Goal: Task Accomplishment & Management: Manage account settings

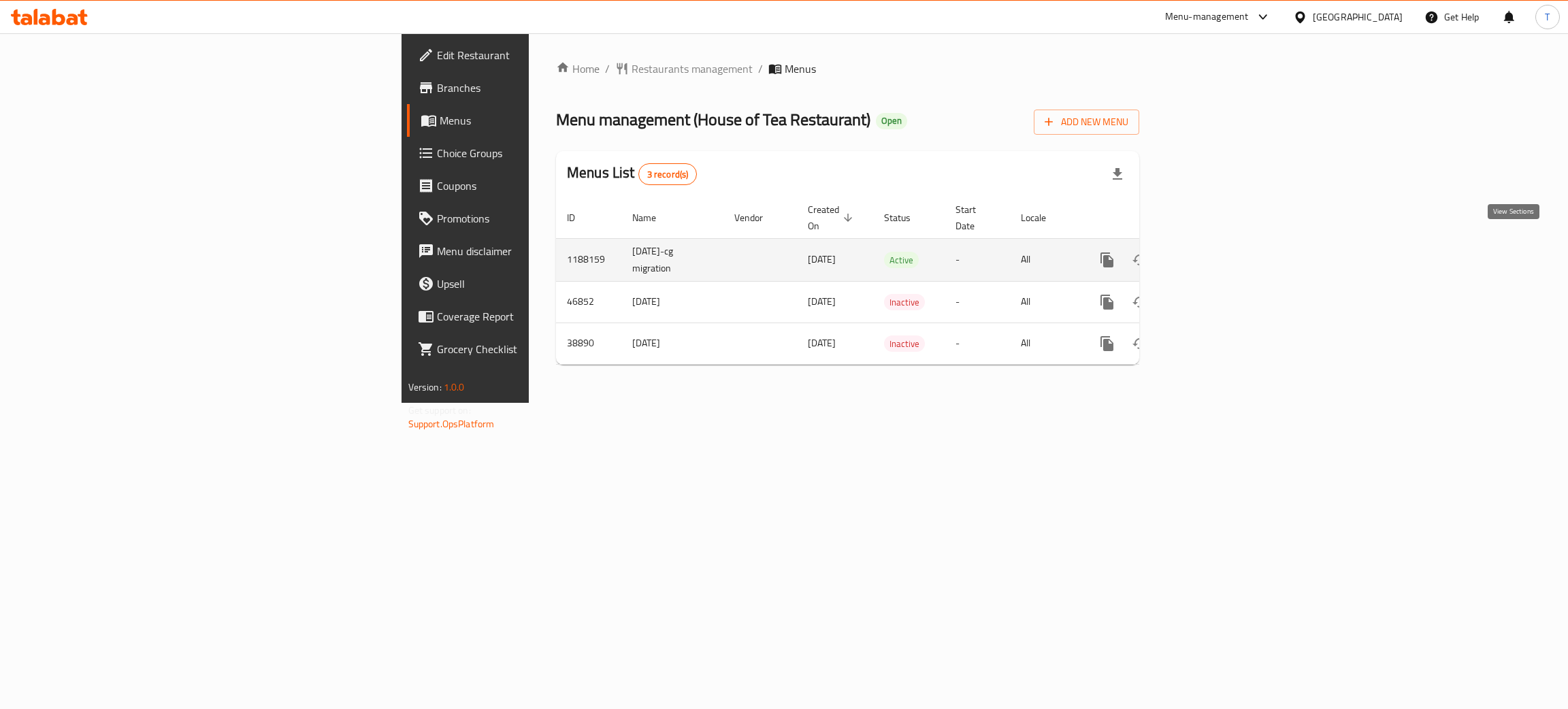
click at [1211, 254] on icon "enhanced table" at bounding box center [1205, 260] width 12 height 12
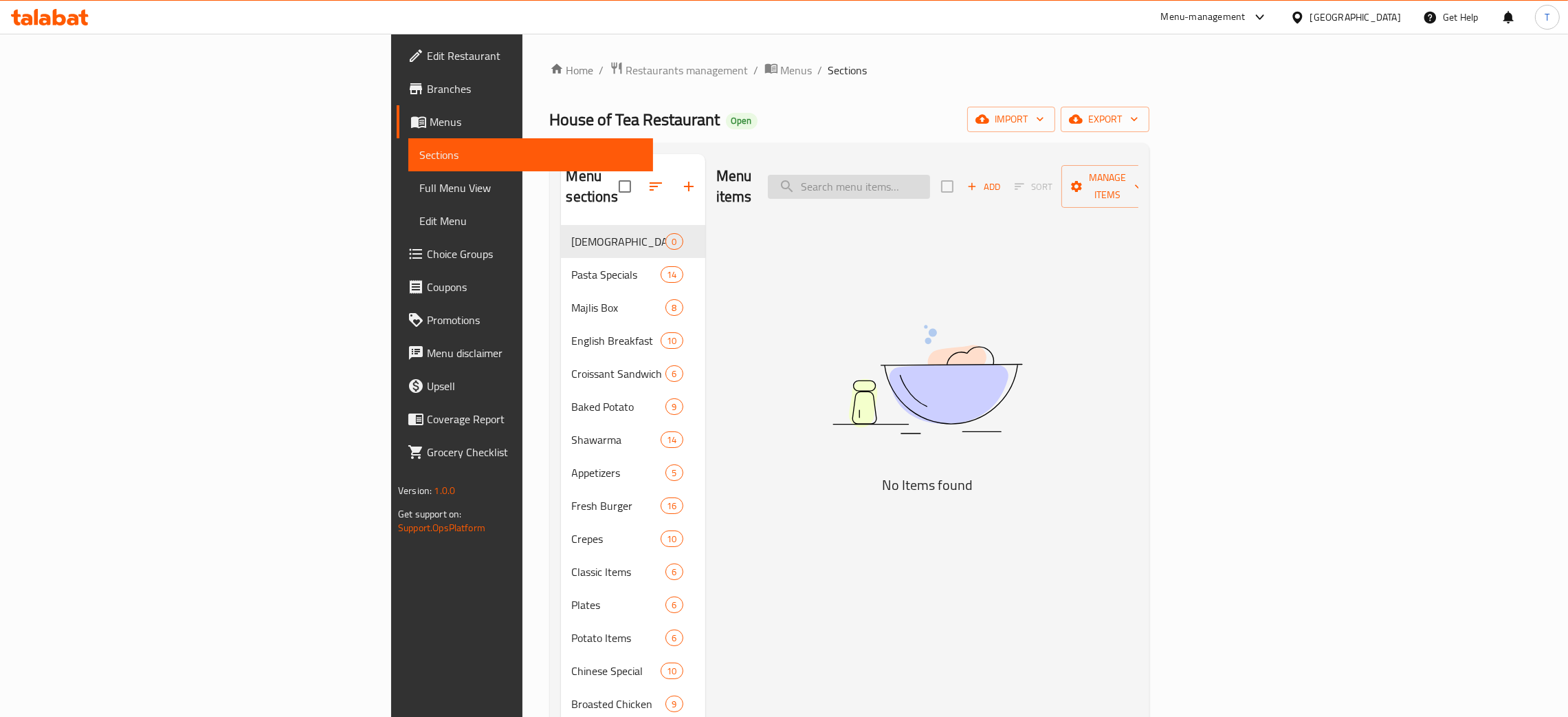
click at [930, 175] on input "search" at bounding box center [849, 187] width 162 height 24
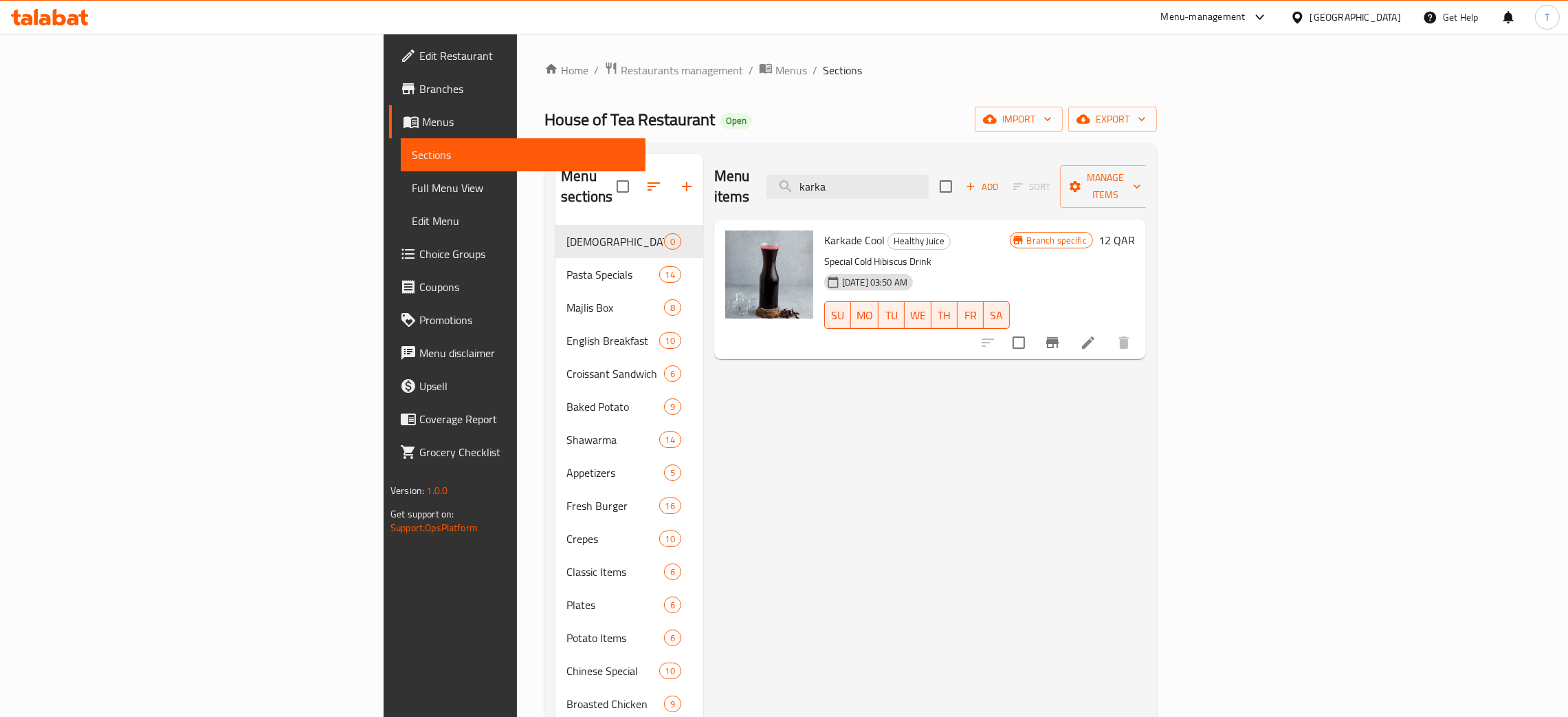
type input "karka"
click at [1135, 231] on h6 "12 QAR" at bounding box center [1117, 240] width 36 height 20
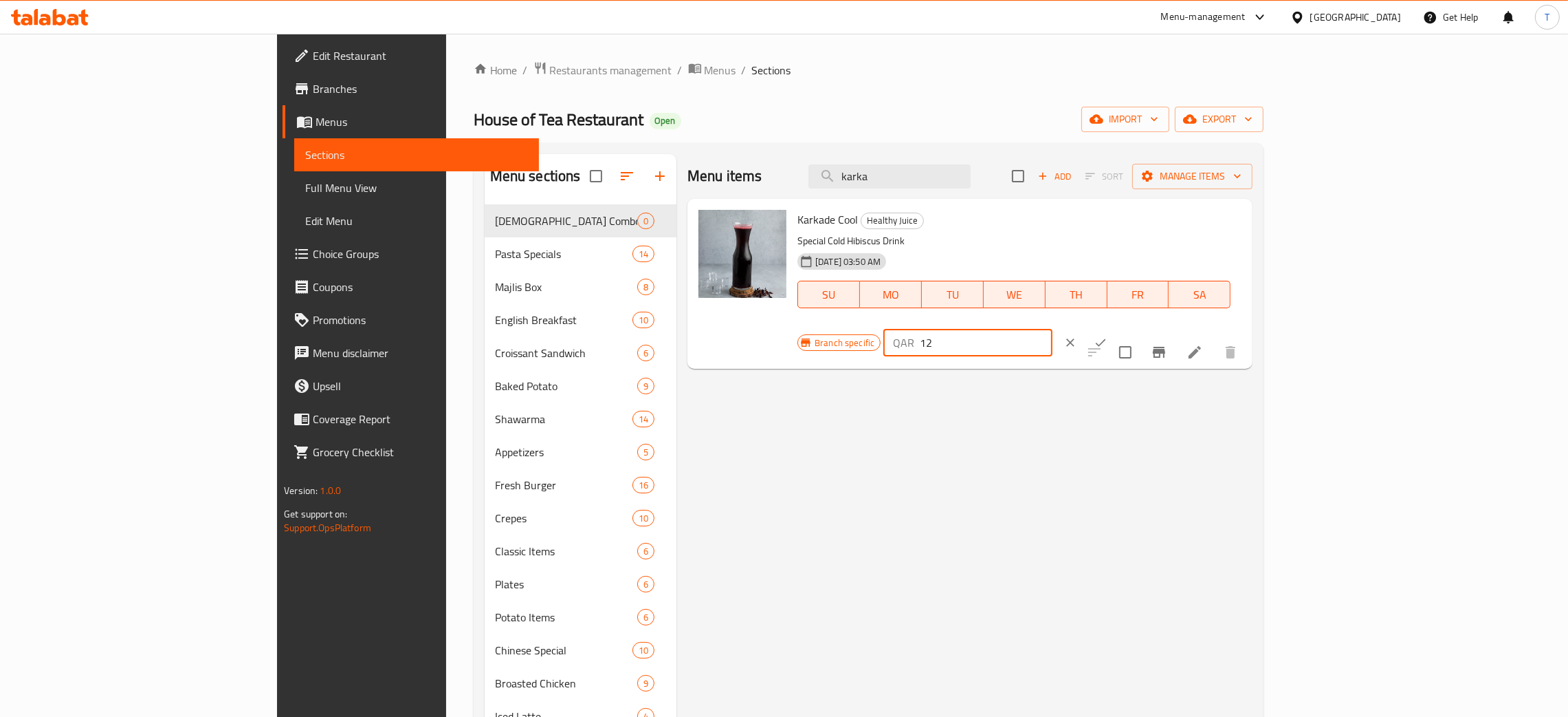
drag, startPoint x: 1397, startPoint y: 221, endPoint x: 1289, endPoint y: 227, distance: 108.2
click at [1136, 327] on div "Branch specific QAR 12 ​" at bounding box center [967, 342] width 339 height 30
type input "14"
click at [1115, 327] on button "ok" at bounding box center [1100, 342] width 30 height 30
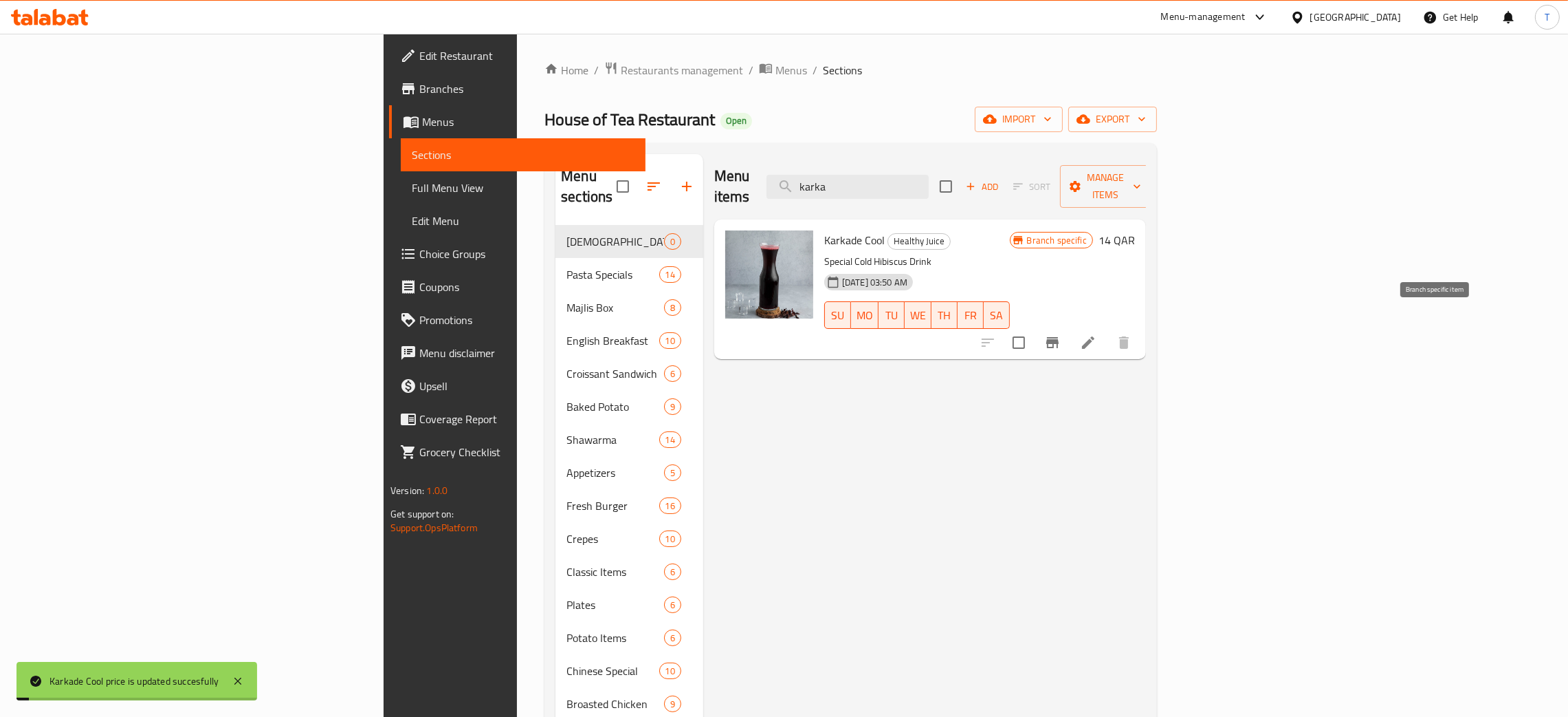
click at [1061, 334] on icon "Branch-specific-item" at bounding box center [1053, 342] width 17 height 17
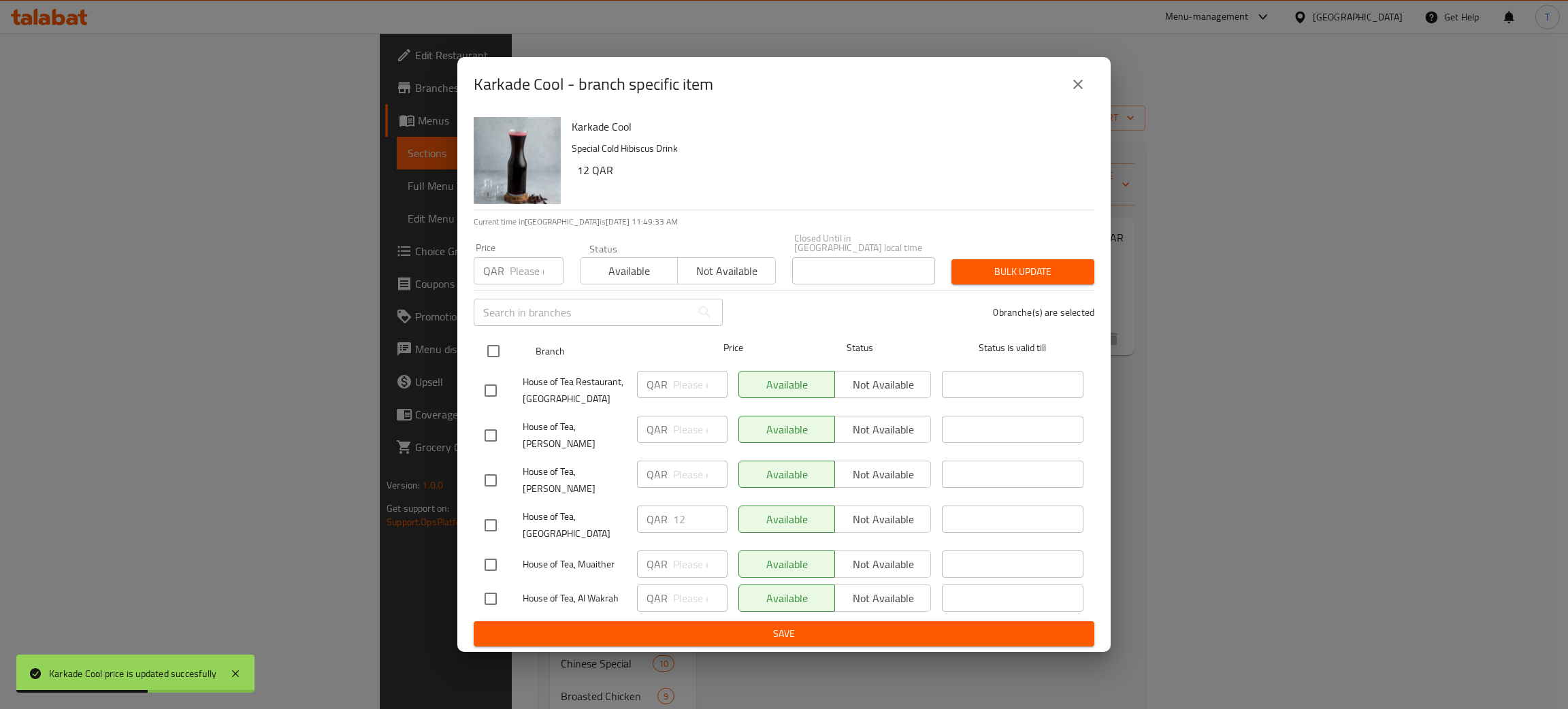
click at [495, 361] on input "checkbox" at bounding box center [493, 350] width 28 height 28
checkbox input "true"
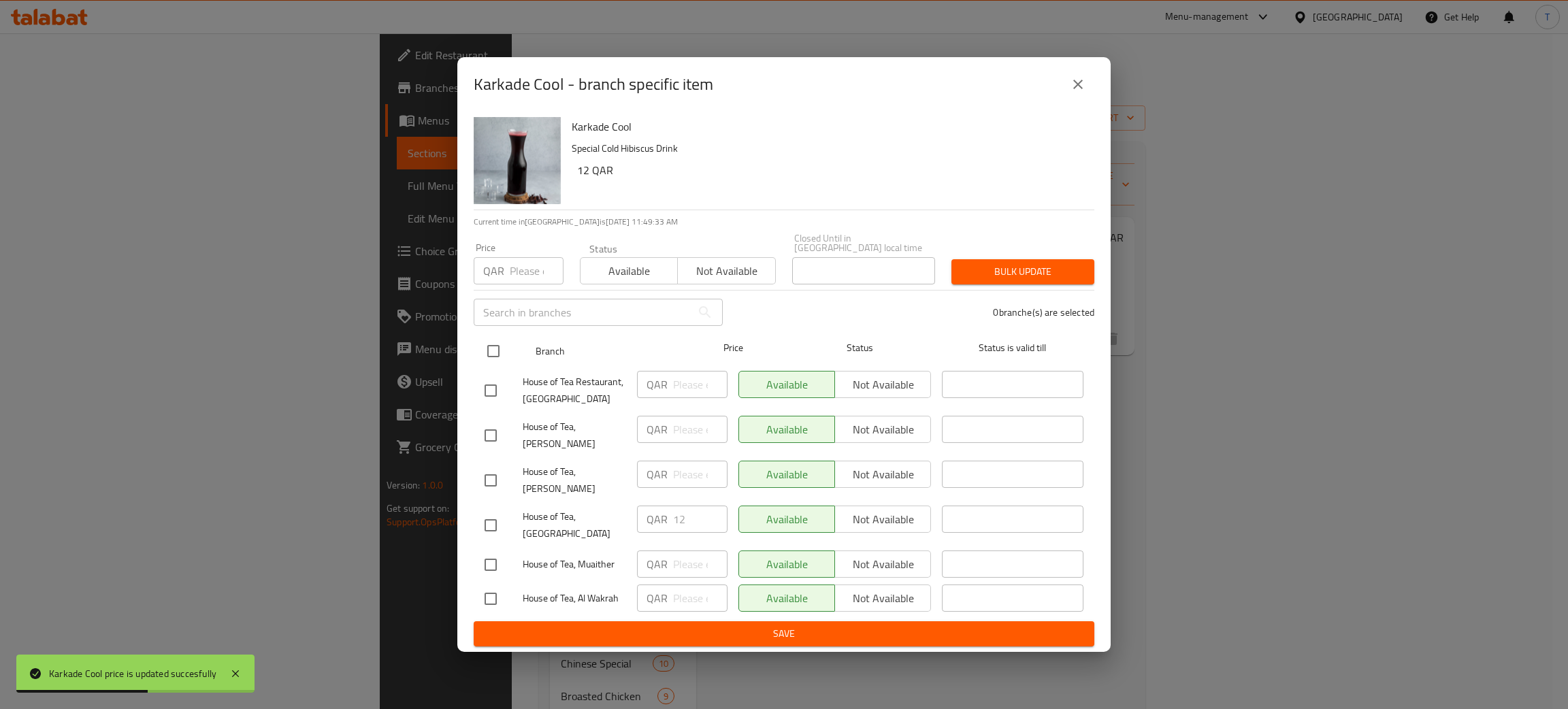
checkbox input "true"
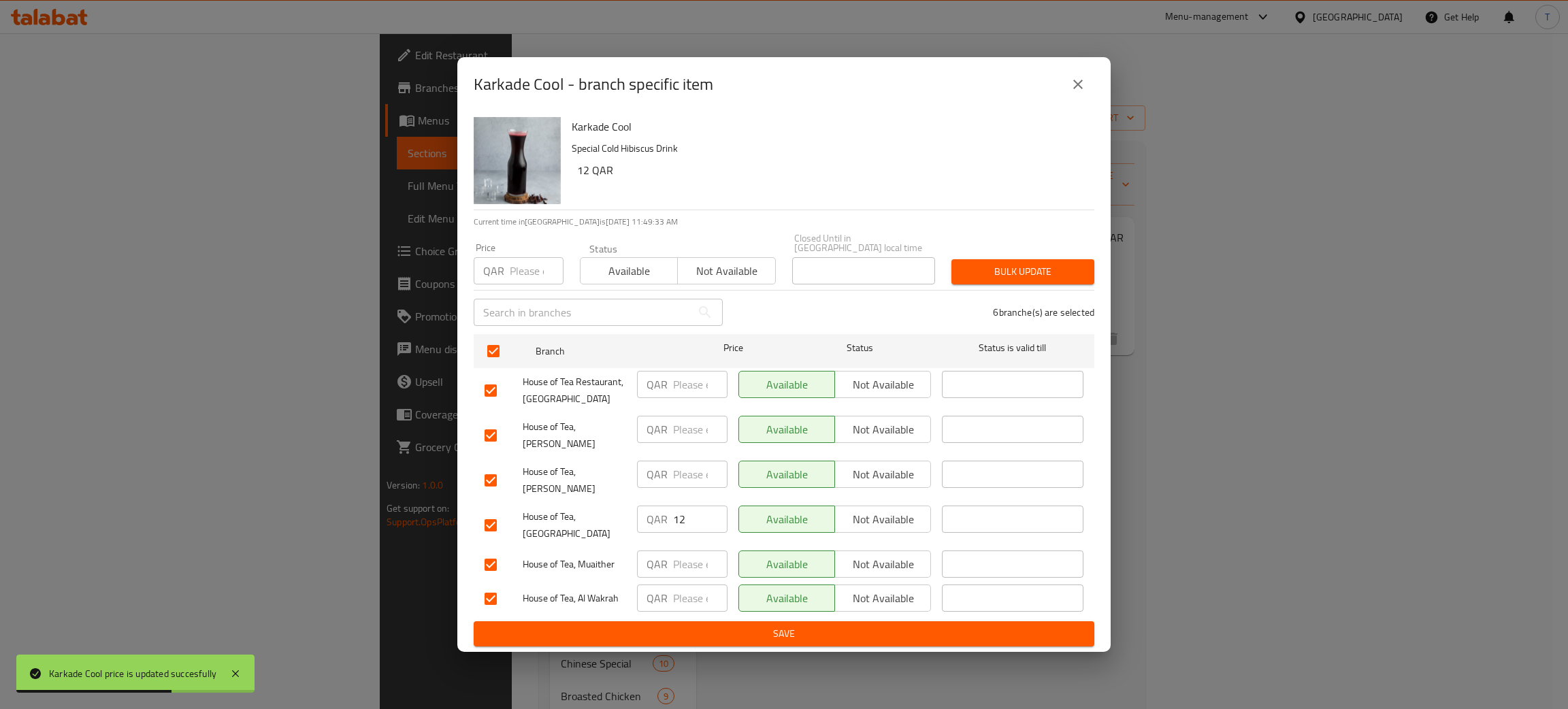
click at [517, 284] on input "number" at bounding box center [536, 270] width 54 height 27
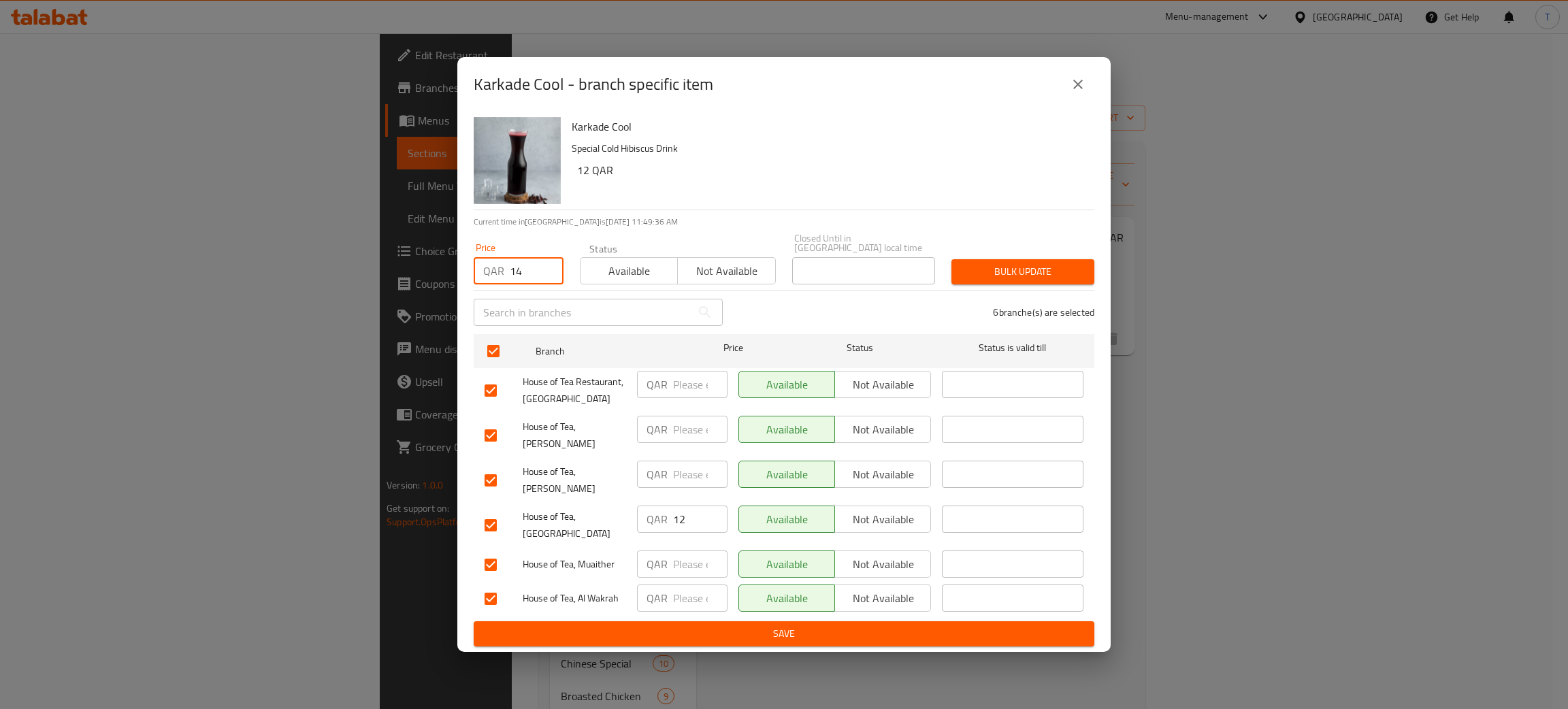
type input "14"
click at [994, 281] on span "Bulk update" at bounding box center [1023, 272] width 121 height 17
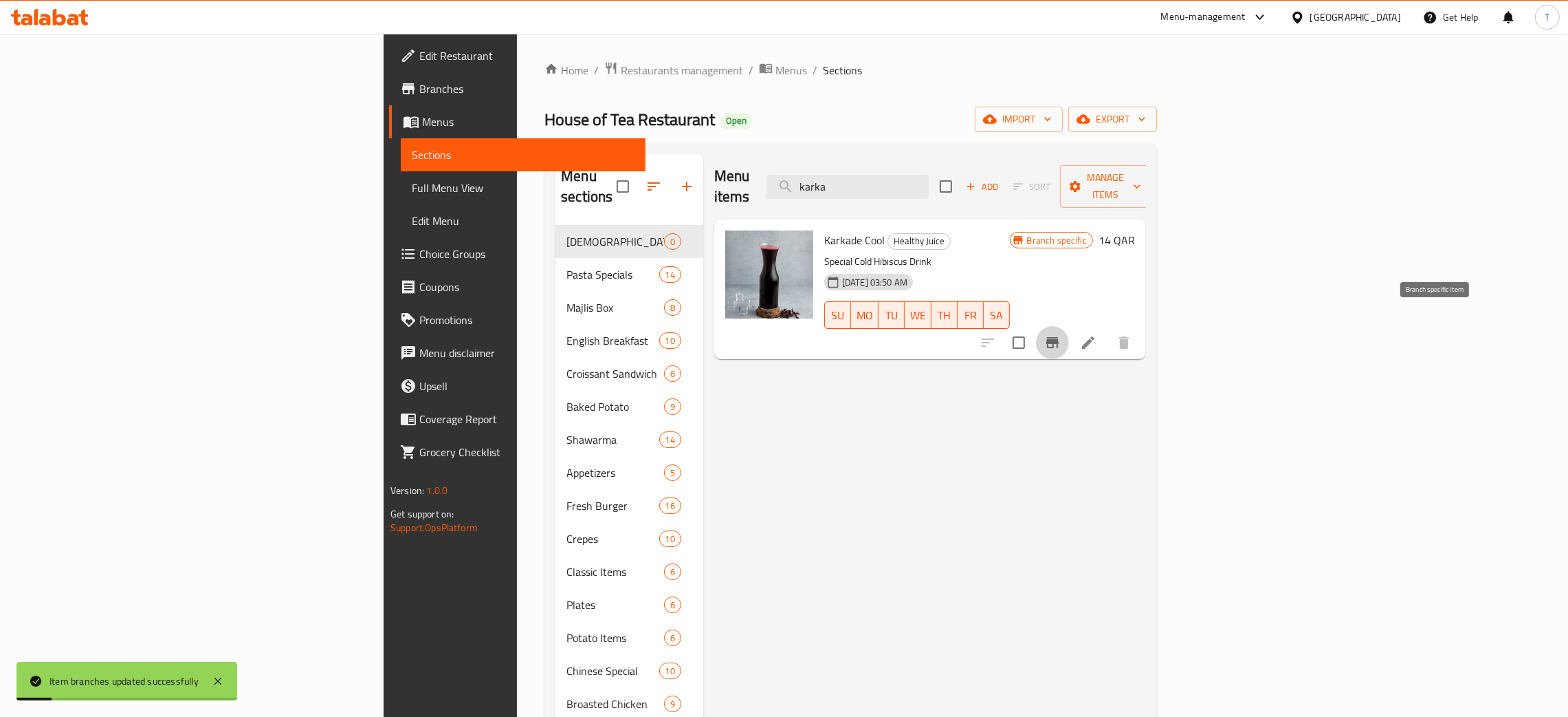
click at [1069, 326] on button "Branch-specific-item" at bounding box center [1052, 342] width 33 height 33
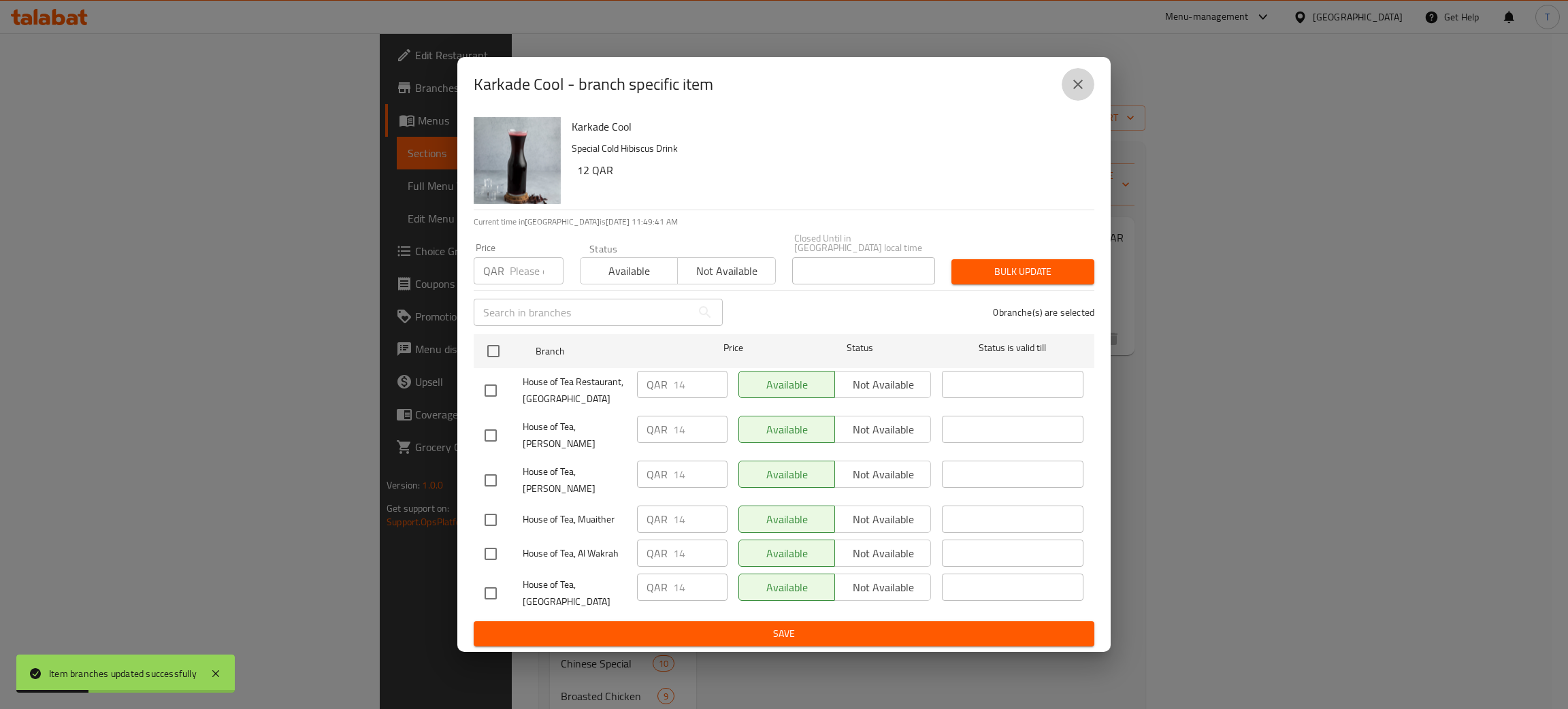
click at [1085, 101] on button "close" at bounding box center [1077, 84] width 32 height 32
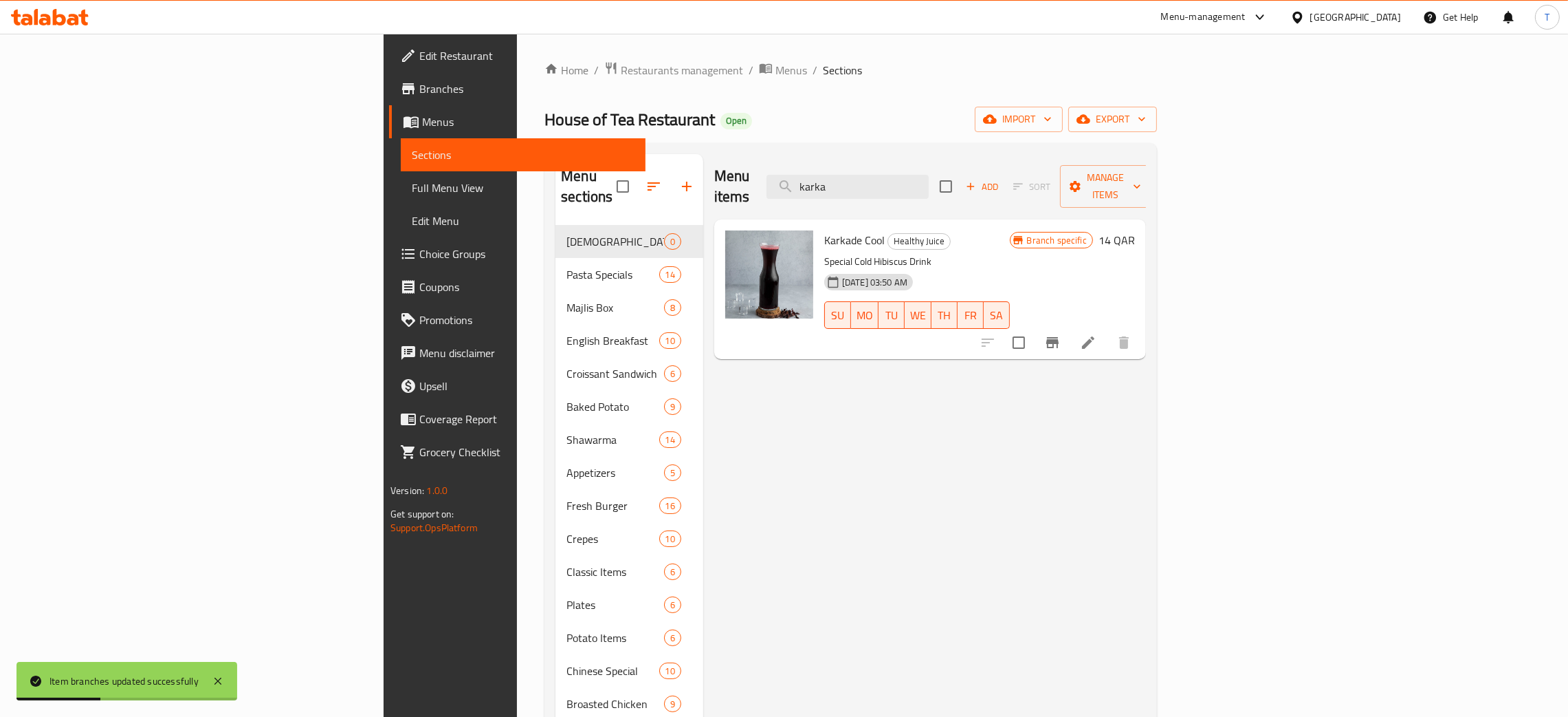
click at [1097, 334] on icon at bounding box center [1088, 342] width 17 height 17
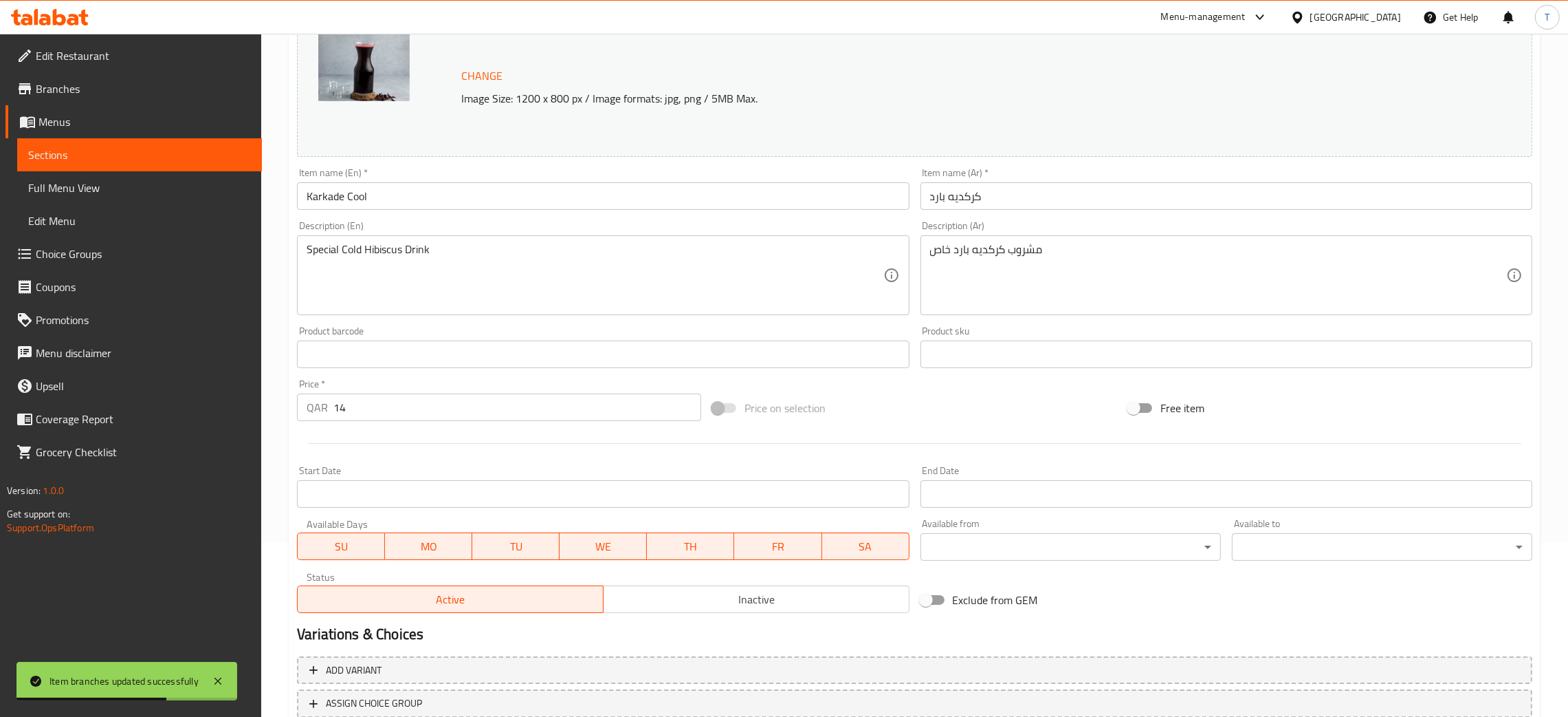
scroll to position [273, 0]
